Goal: Information Seeking & Learning: Understand process/instructions

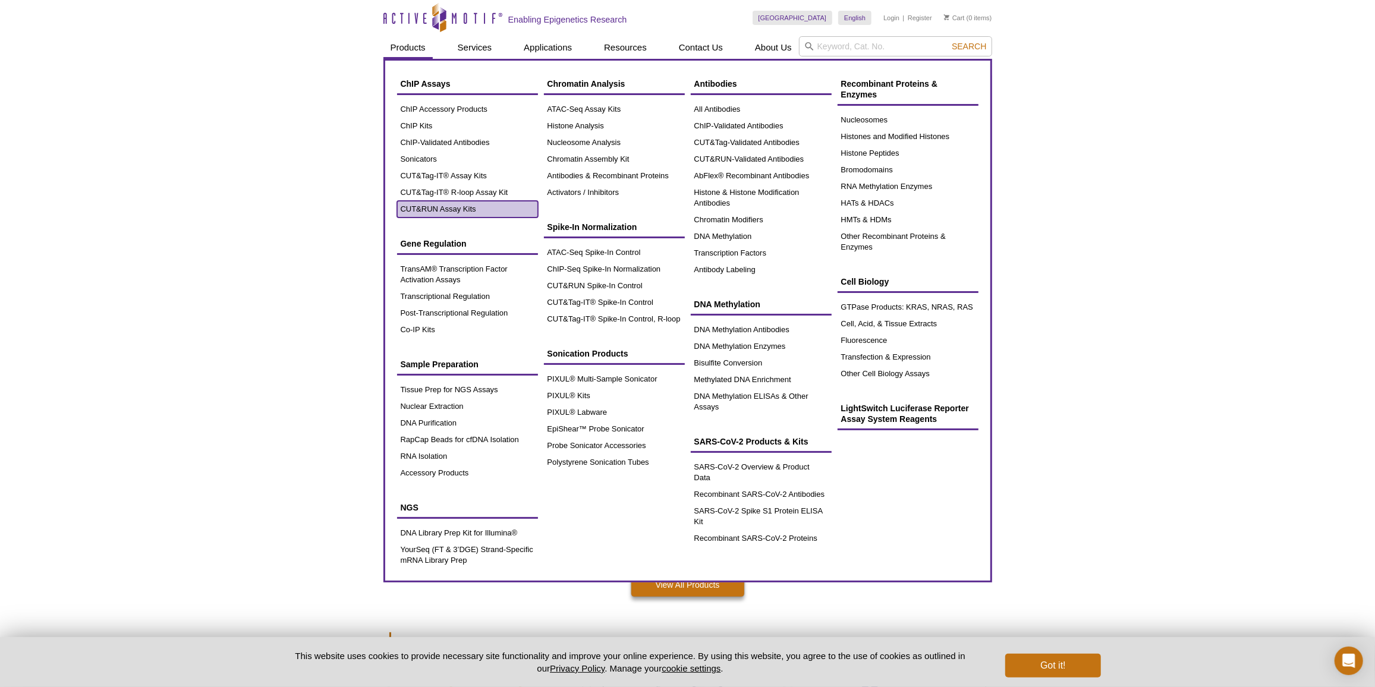
click at [425, 212] on link "CUT&RUN Assay Kits" at bounding box center [467, 209] width 141 height 17
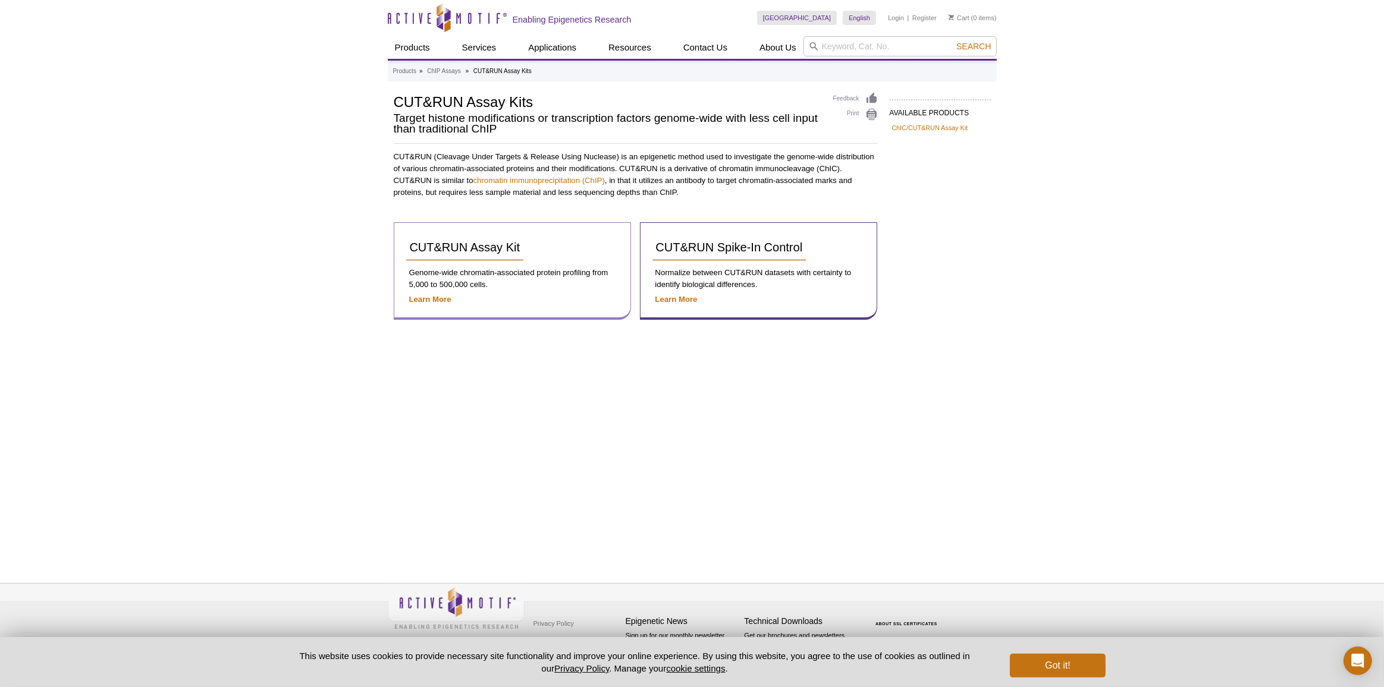
click at [433, 260] on div "CUT&RUN Assay Kit" at bounding box center [512, 252] width 212 height 35
click at [436, 250] on span "CUT&RUN Assay Kit" at bounding box center [465, 247] width 111 height 13
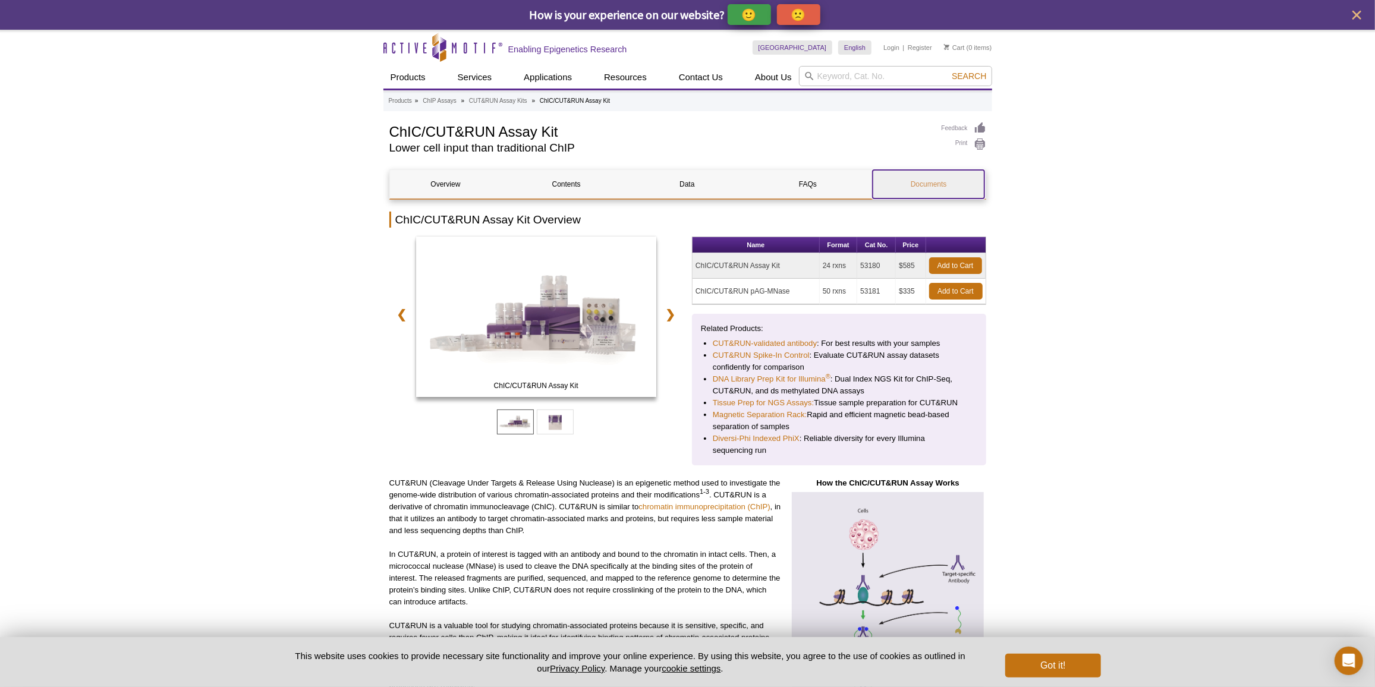
click at [899, 188] on link "Documents" at bounding box center [929, 184] width 112 height 29
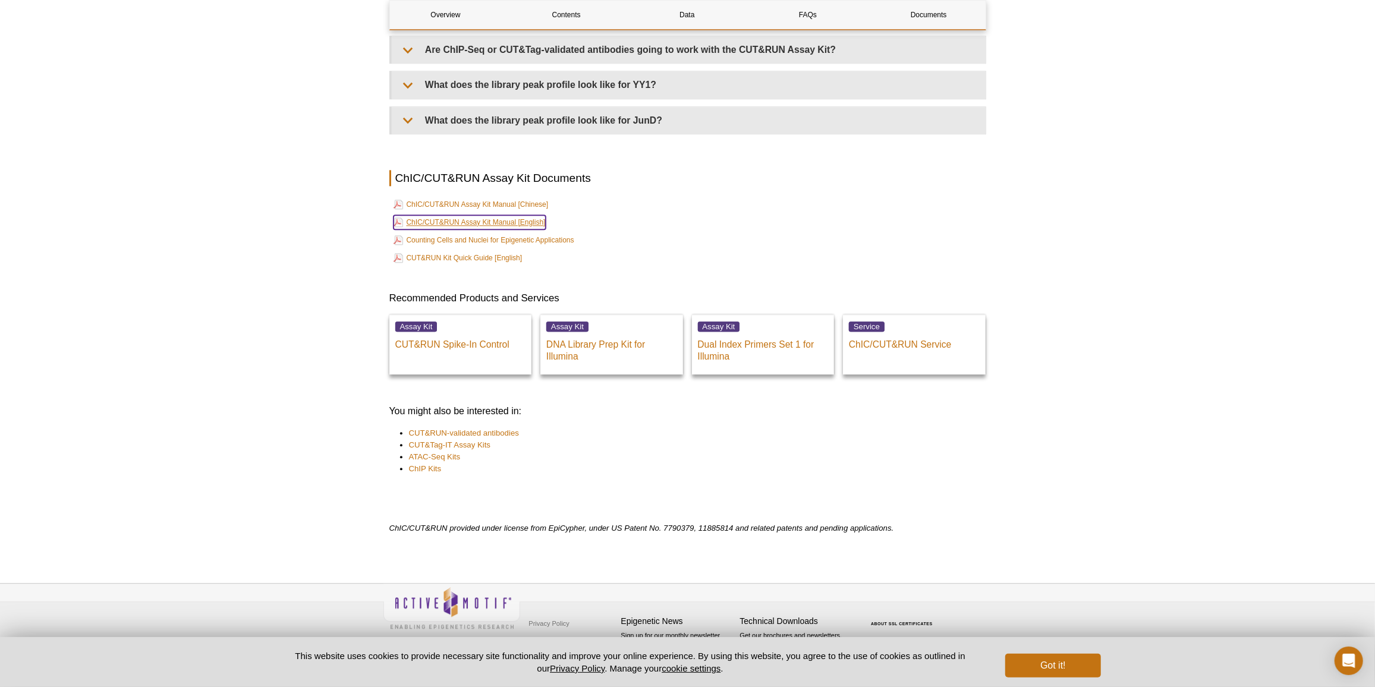
click at [519, 215] on link "ChIC/CUT&RUN Assay Kit Manual [English]" at bounding box center [470, 222] width 152 height 14
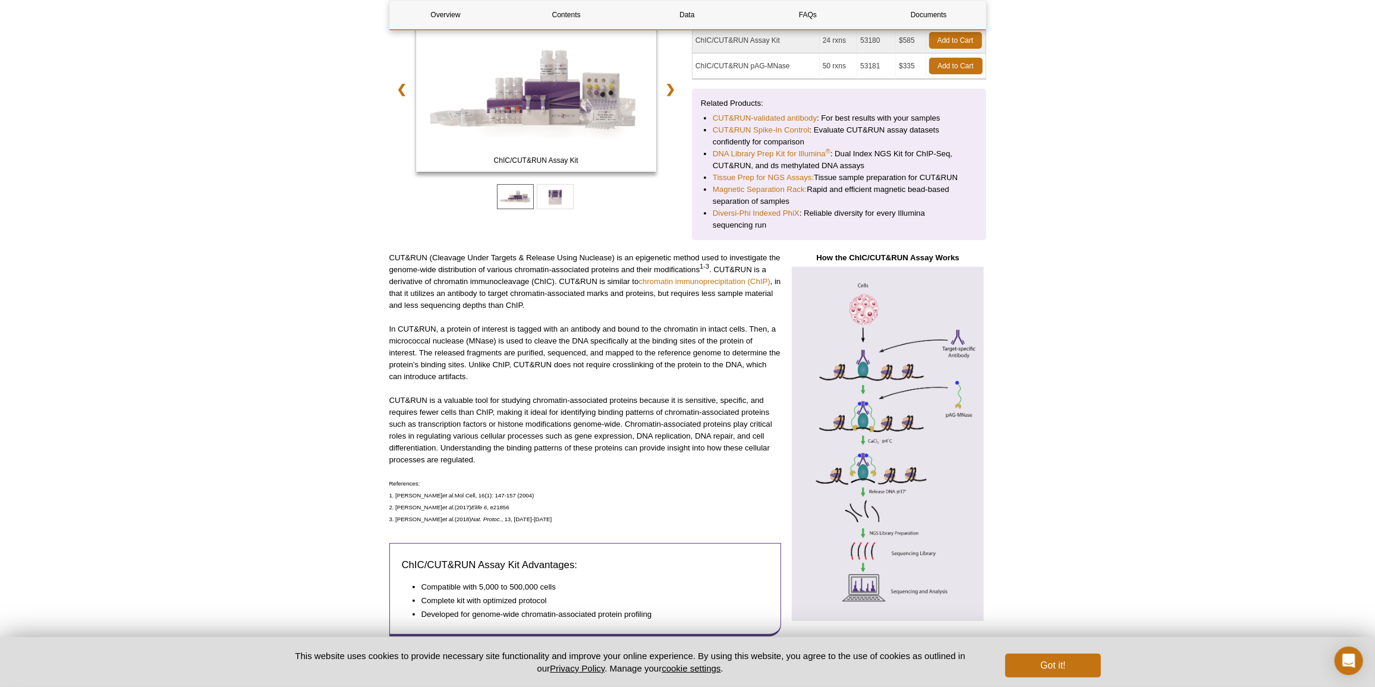
scroll to position [0, 0]
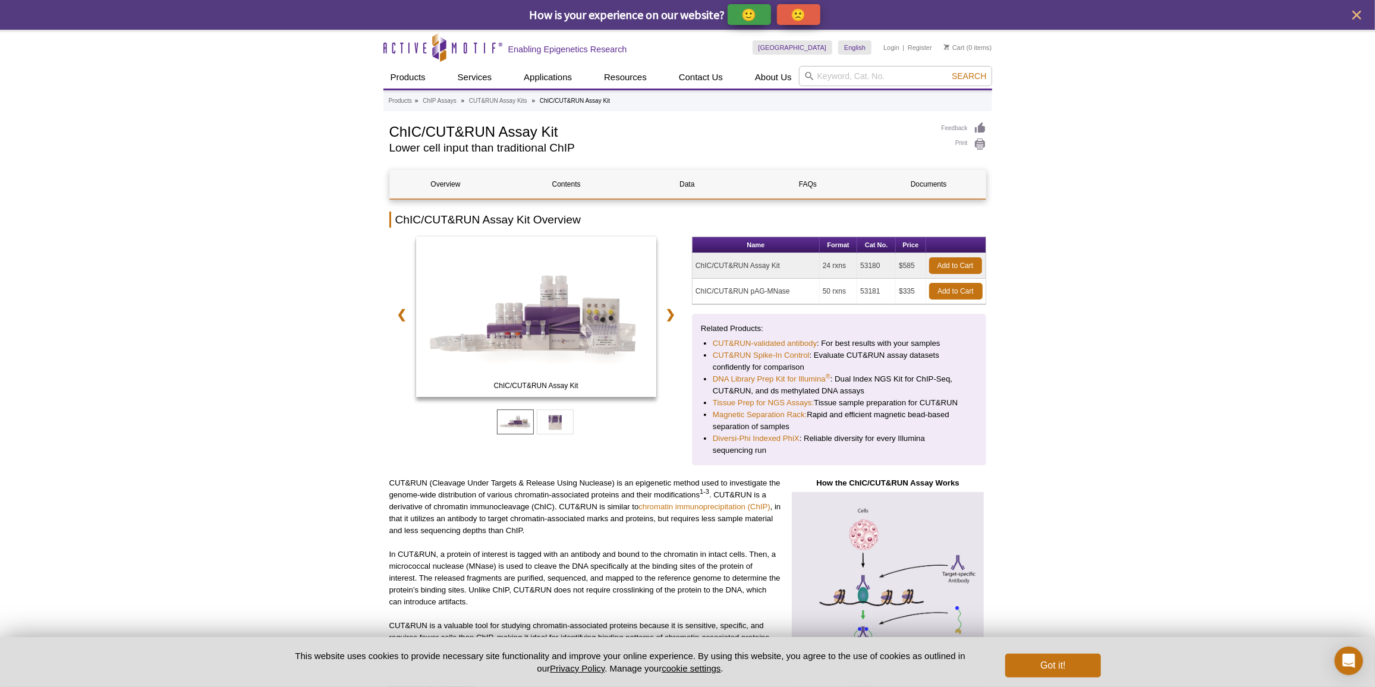
click at [872, 265] on td "53180" at bounding box center [876, 266] width 39 height 26
copy td "53180"
